Goal: Task Accomplishment & Management: Use online tool/utility

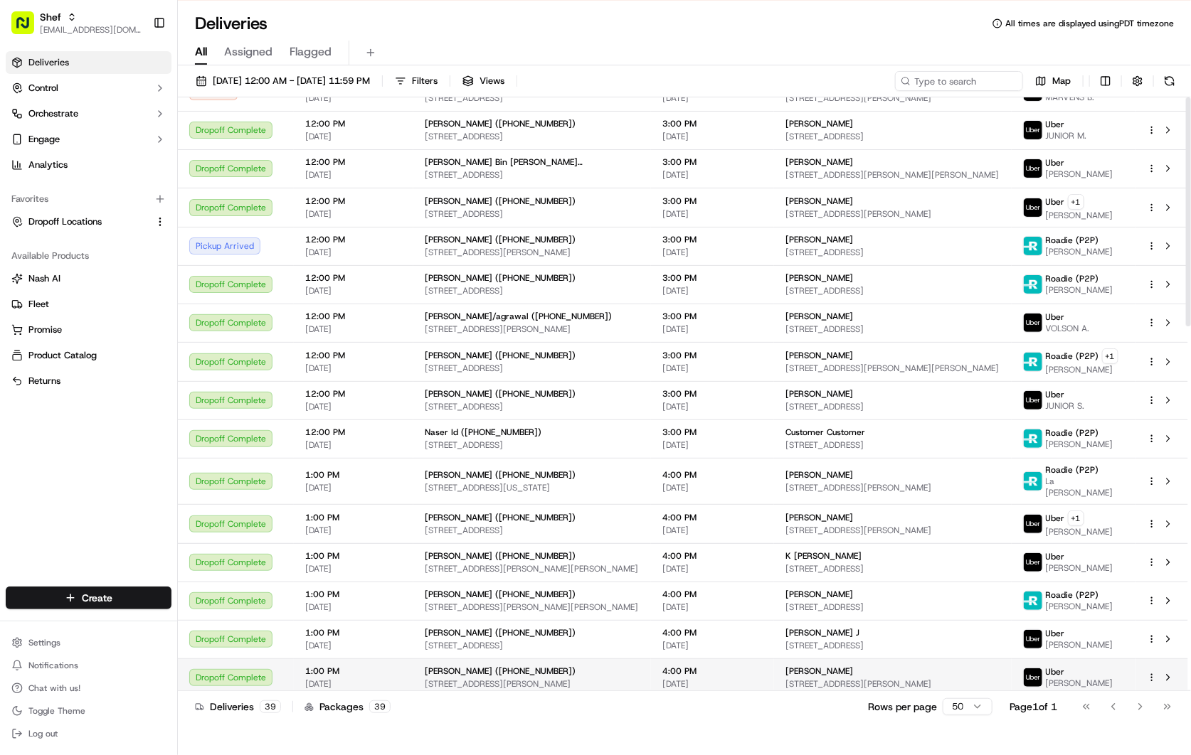
scroll to position [395, 0]
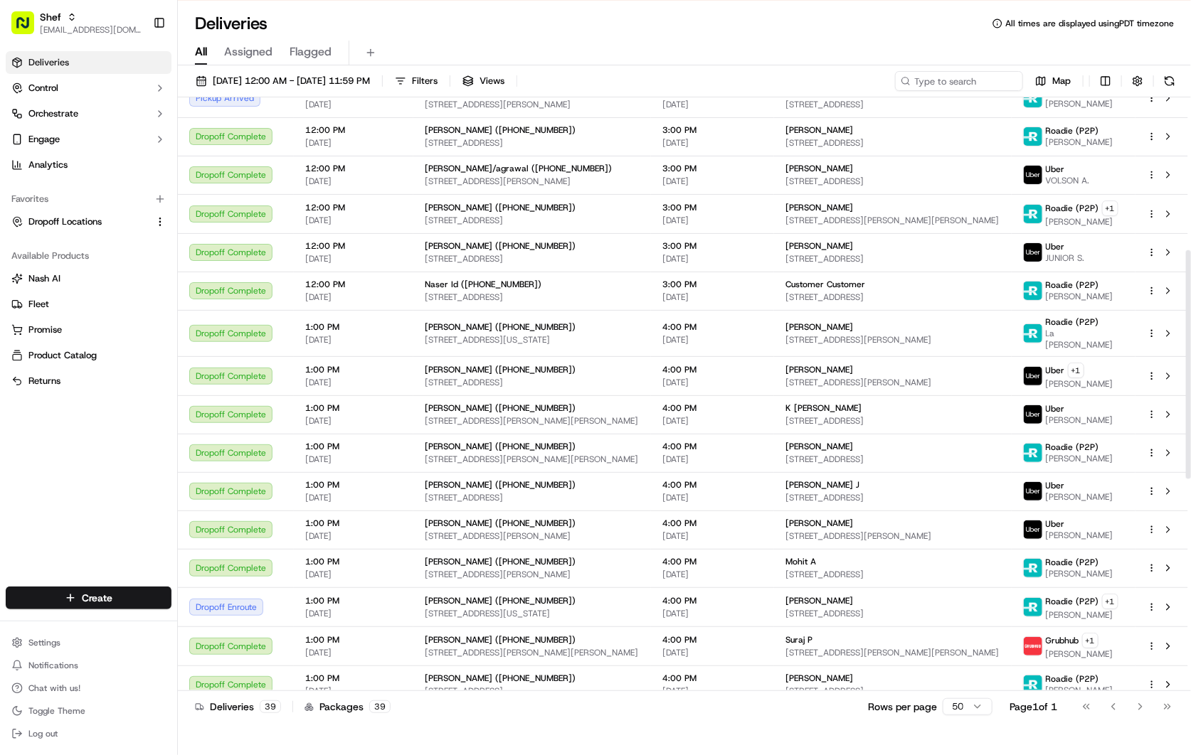
click at [882, 21] on div "Deliveries All times are displayed using PDT timezone" at bounding box center [684, 23] width 1013 height 23
click at [759, 38] on div "All Assigned Flagged" at bounding box center [684, 50] width 1013 height 31
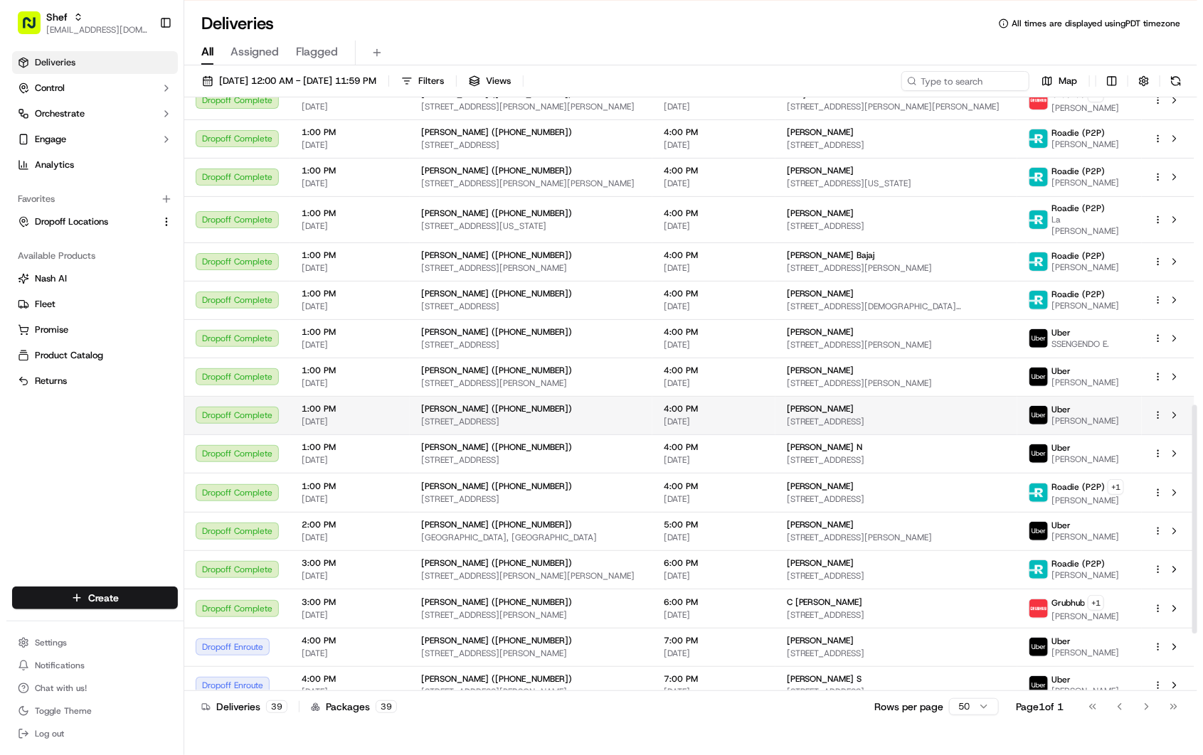
scroll to position [625, 0]
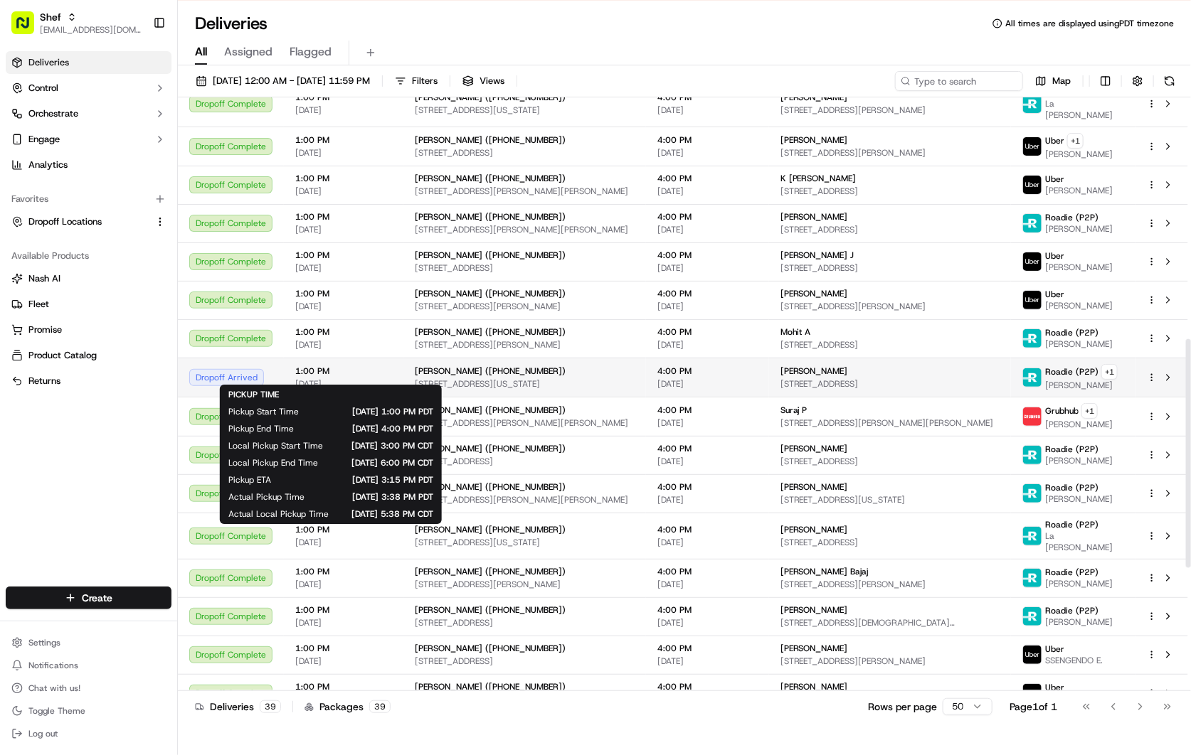
click at [373, 366] on span "1:00 PM" at bounding box center [343, 371] width 97 height 11
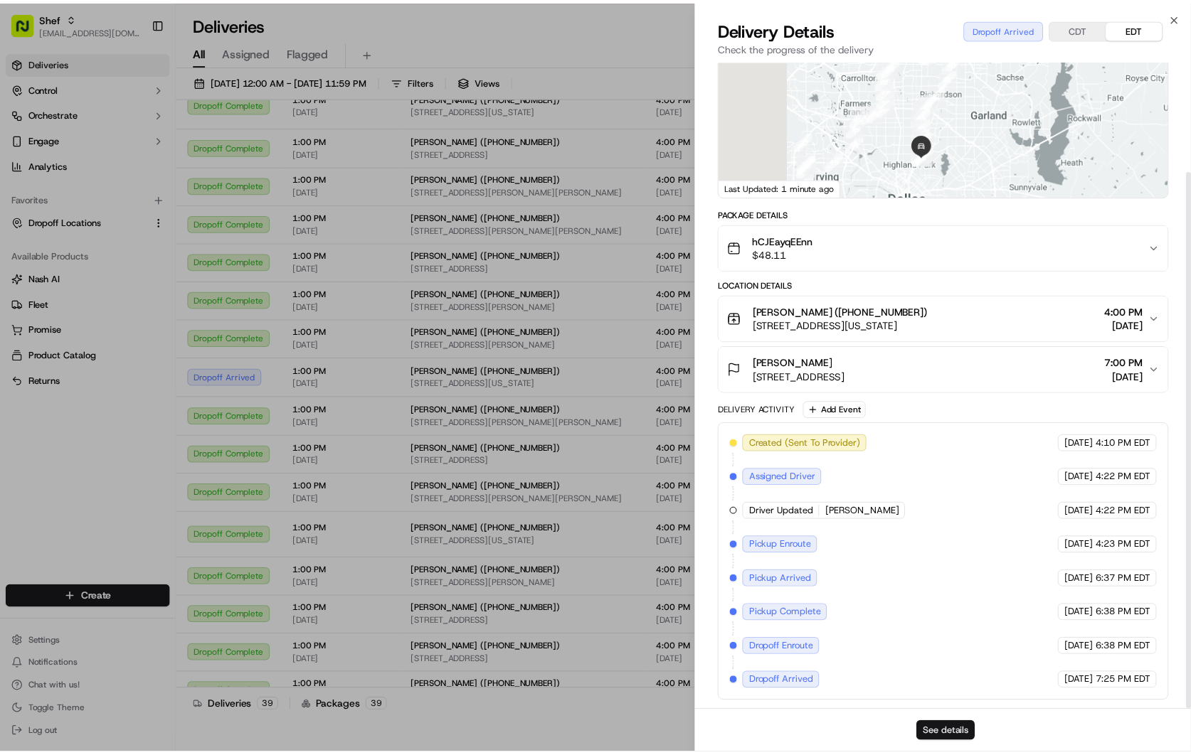
scroll to position [133, 0]
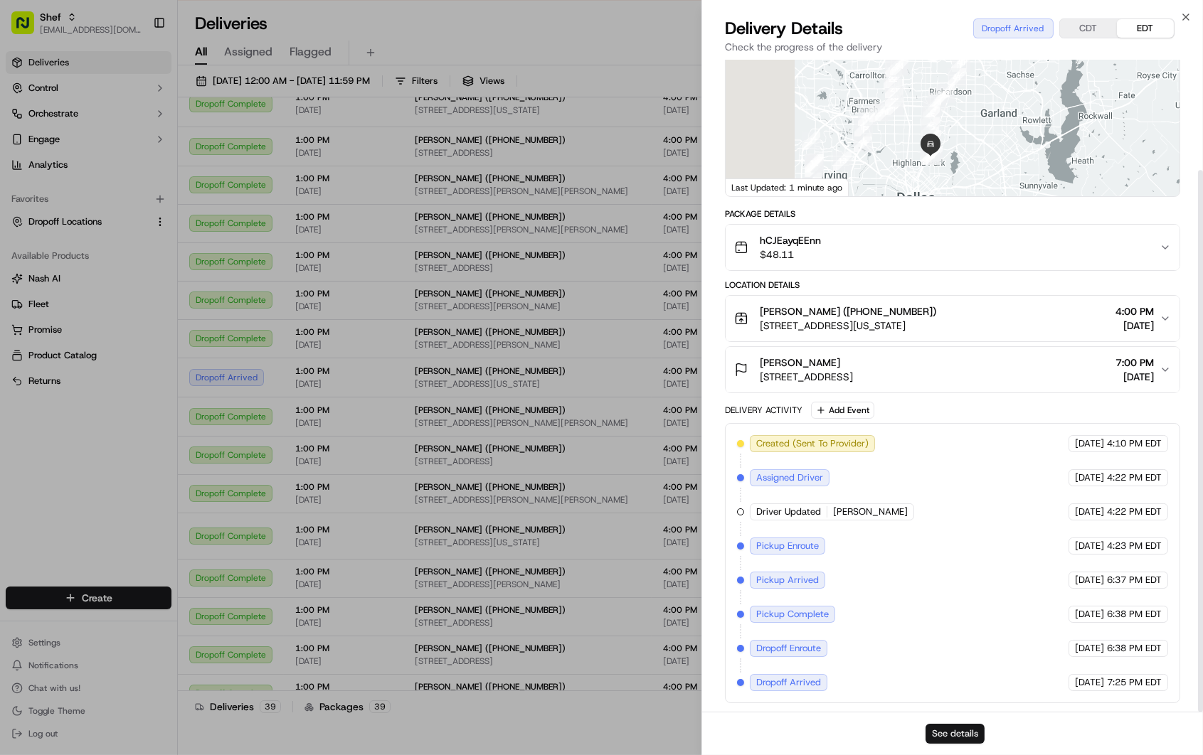
click at [953, 731] on button "See details" at bounding box center [955, 734] width 59 height 20
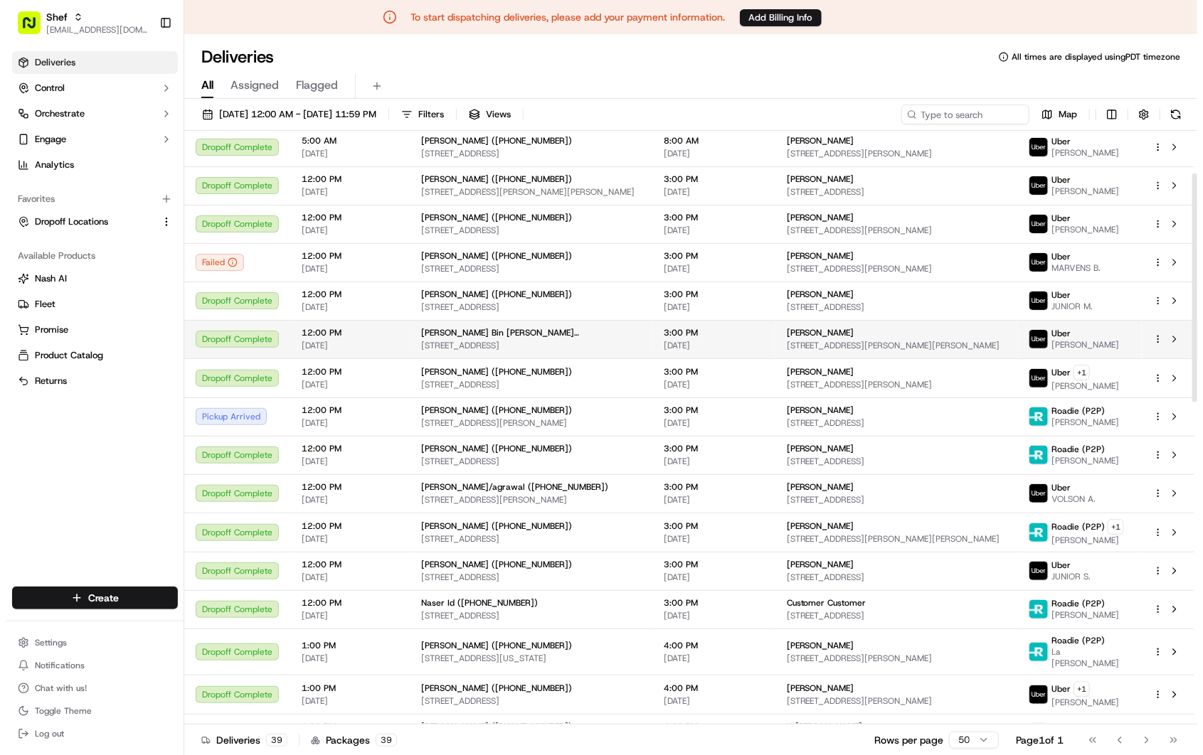
scroll to position [0, 0]
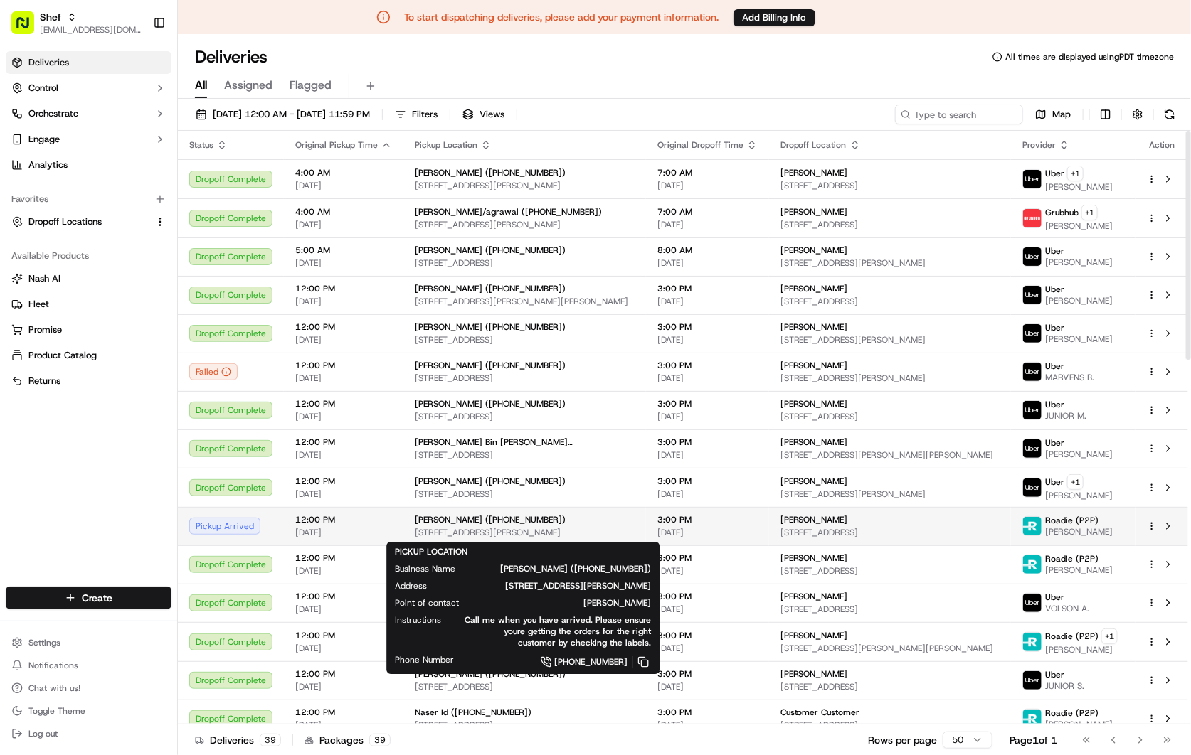
click at [591, 525] on div "[PERSON_NAME] ([PHONE_NUMBER])" at bounding box center [525, 519] width 220 height 11
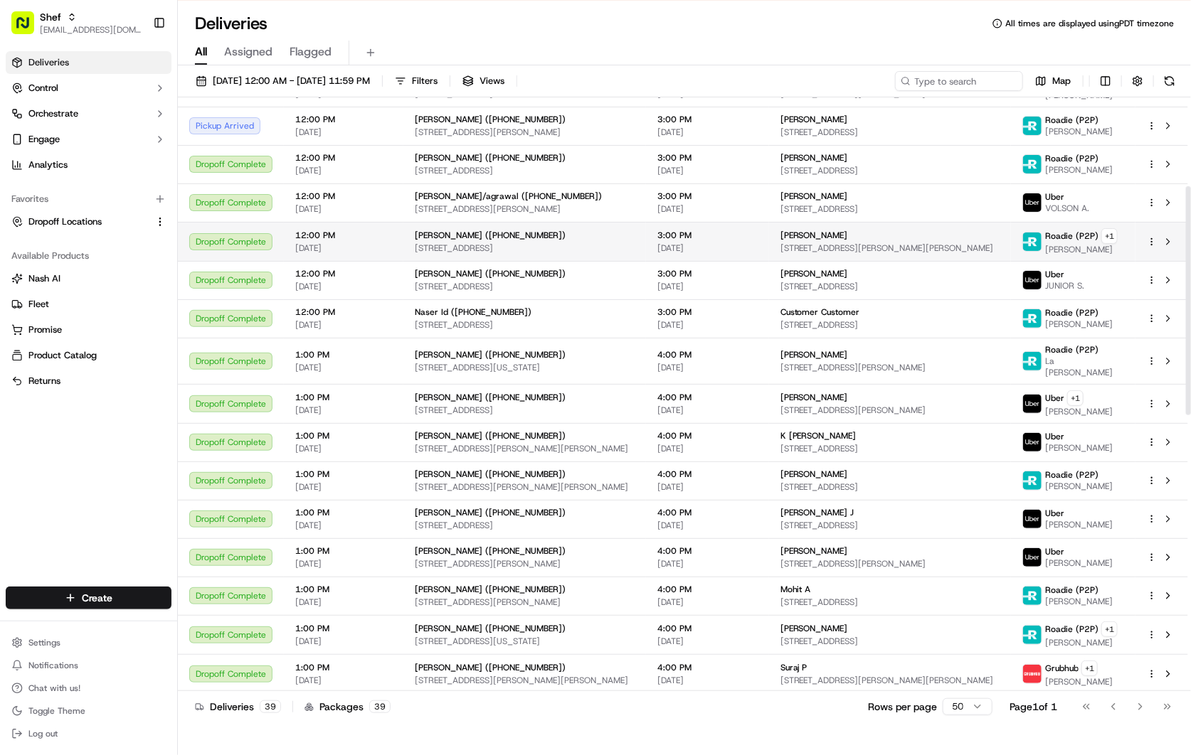
scroll to position [230, 0]
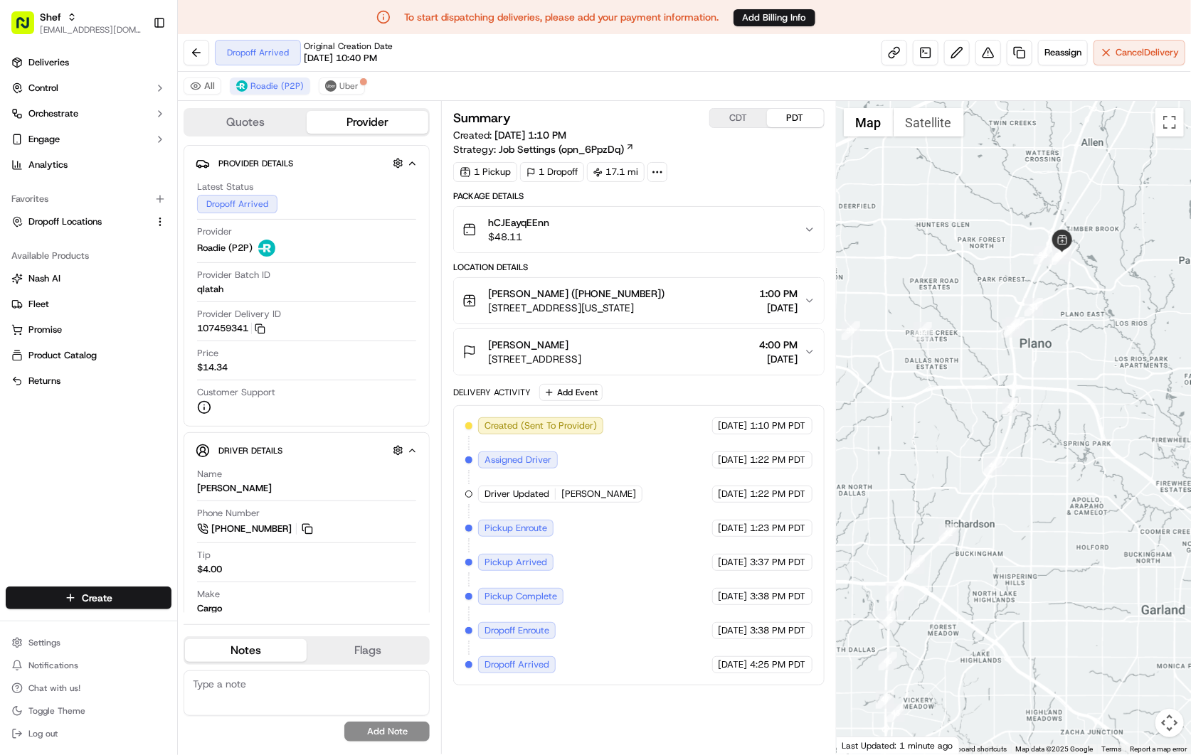
drag, startPoint x: 985, startPoint y: 620, endPoint x: 1056, endPoint y: 299, distance: 329.2
click at [1049, 324] on div at bounding box center [1014, 428] width 354 height 654
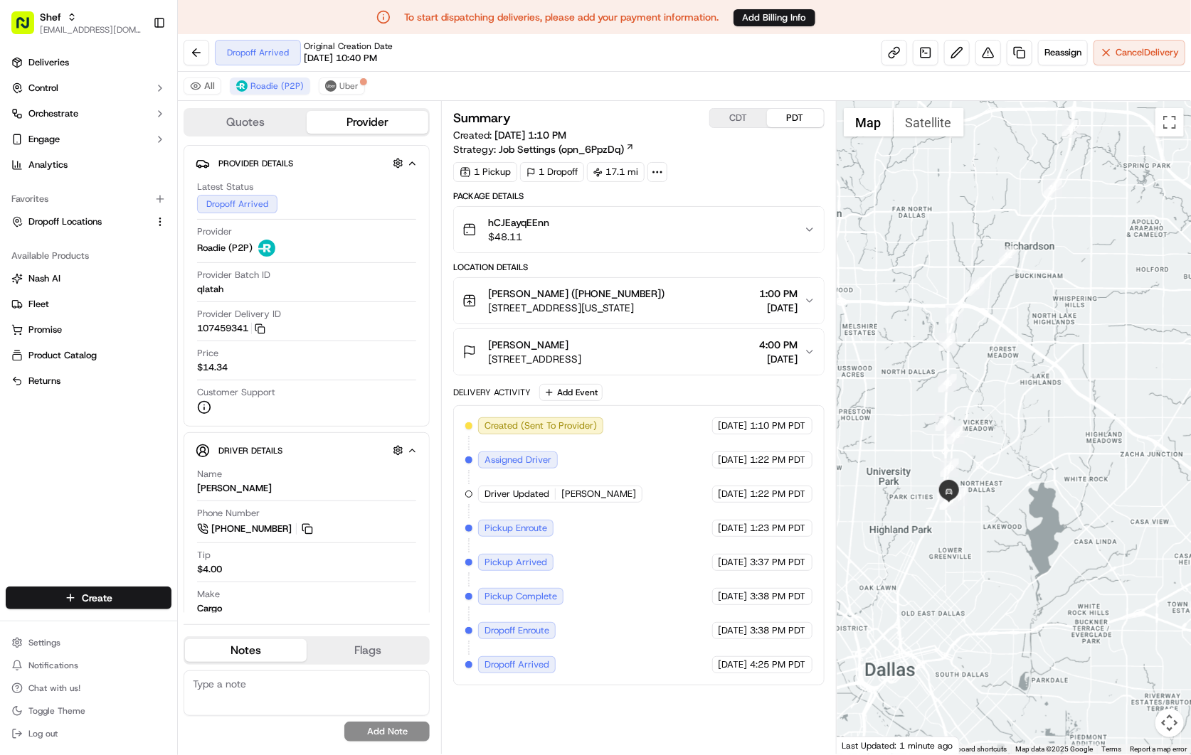
drag, startPoint x: 987, startPoint y: 558, endPoint x: 994, endPoint y: 514, distance: 44.6
click at [994, 514] on div at bounding box center [1014, 428] width 354 height 654
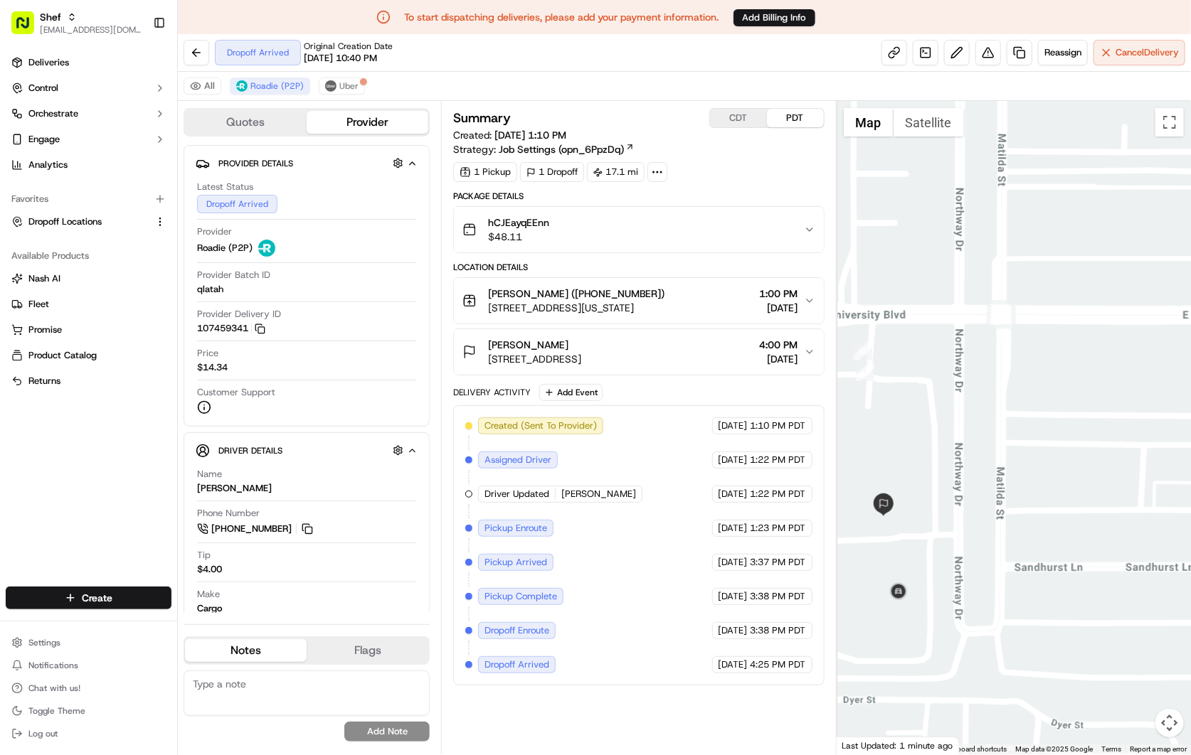
drag, startPoint x: 920, startPoint y: 529, endPoint x: 996, endPoint y: 541, distance: 77.1
click at [996, 541] on div at bounding box center [1014, 428] width 354 height 654
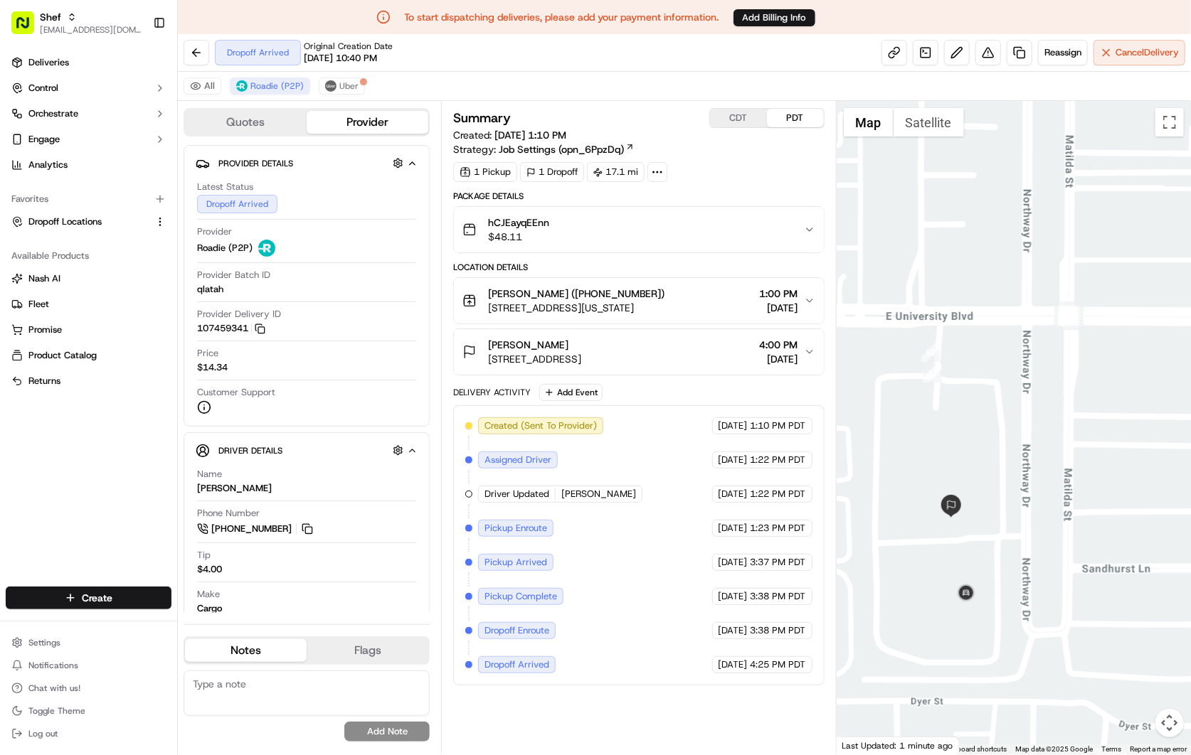
drag, startPoint x: 941, startPoint y: 574, endPoint x: 992, endPoint y: 574, distance: 51.2
click at [992, 574] on div at bounding box center [1014, 428] width 354 height 654
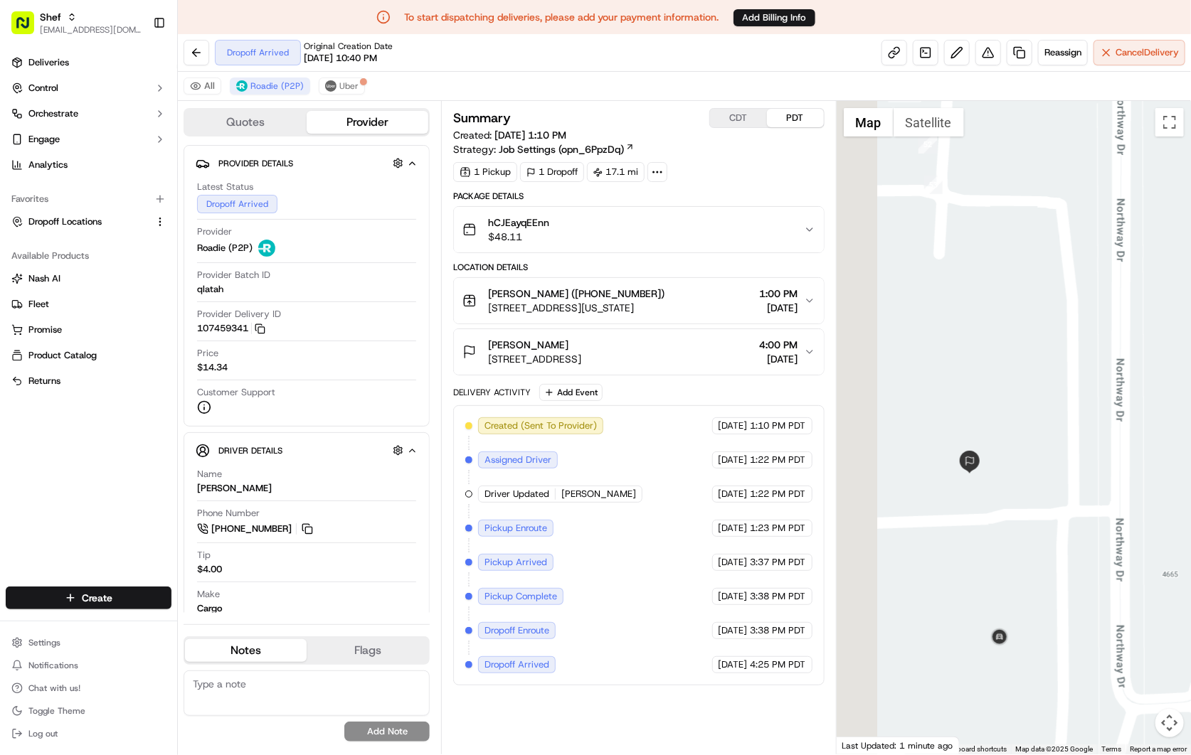
drag, startPoint x: 945, startPoint y: 548, endPoint x: 997, endPoint y: 561, distance: 54.0
click at [997, 561] on div at bounding box center [1014, 428] width 354 height 654
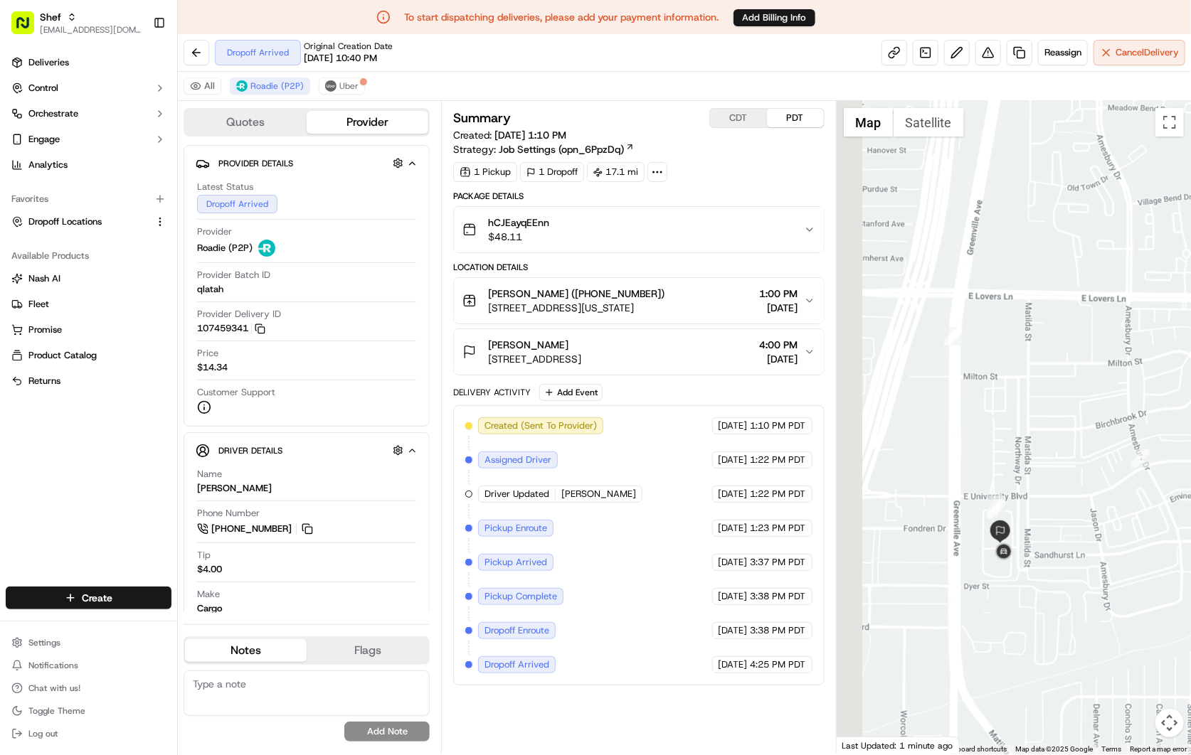
scroll to position [33, 0]
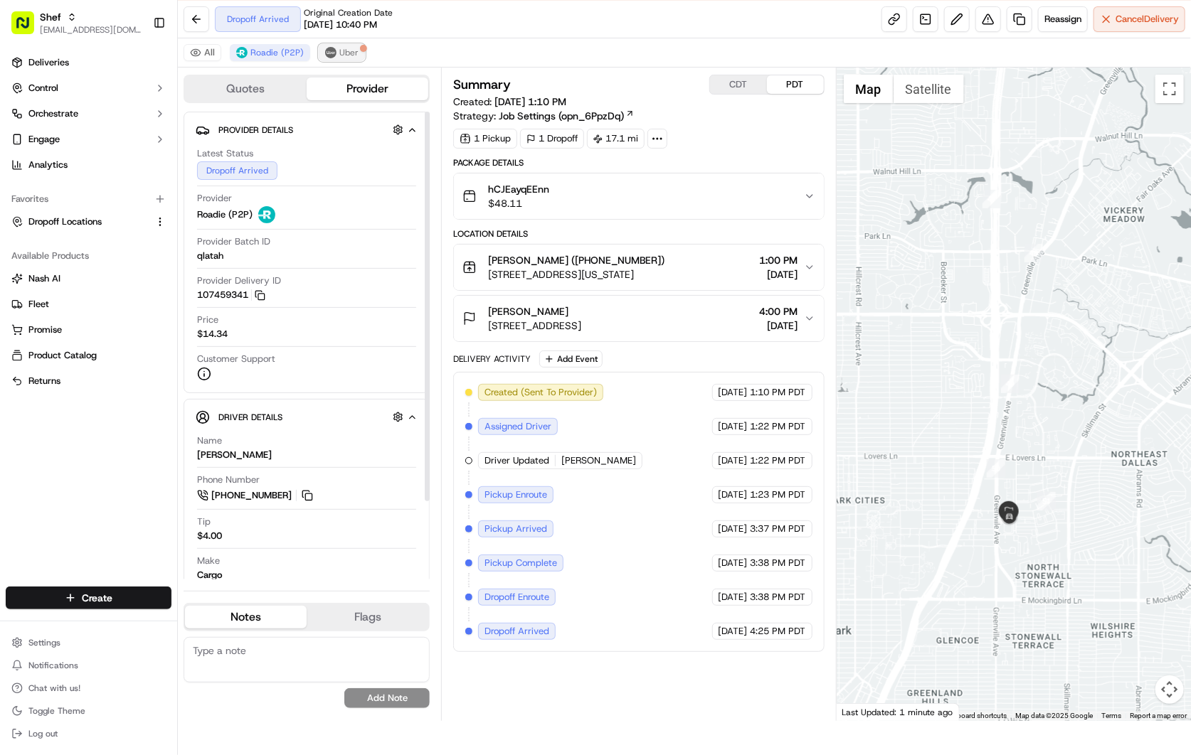
click at [332, 52] on img at bounding box center [330, 52] width 11 height 11
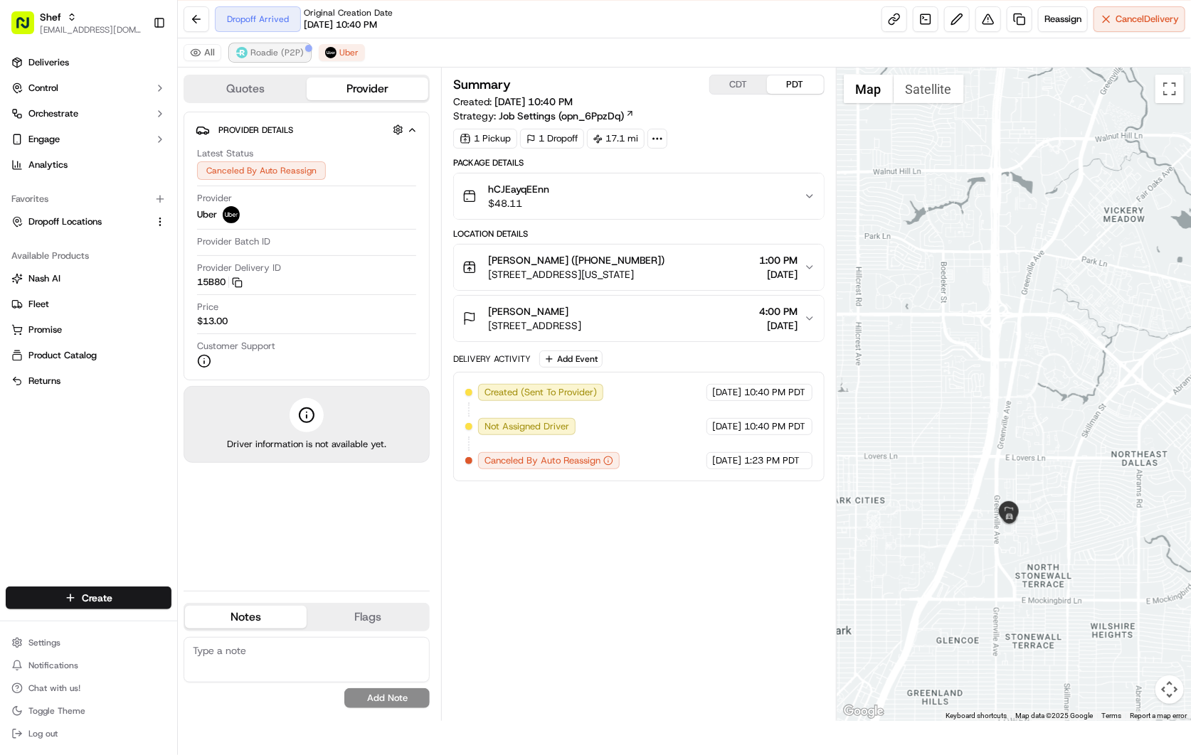
click at [282, 53] on span "Roadie (P2P)" at bounding box center [276, 52] width 53 height 11
